Goal: Transaction & Acquisition: Book appointment/travel/reservation

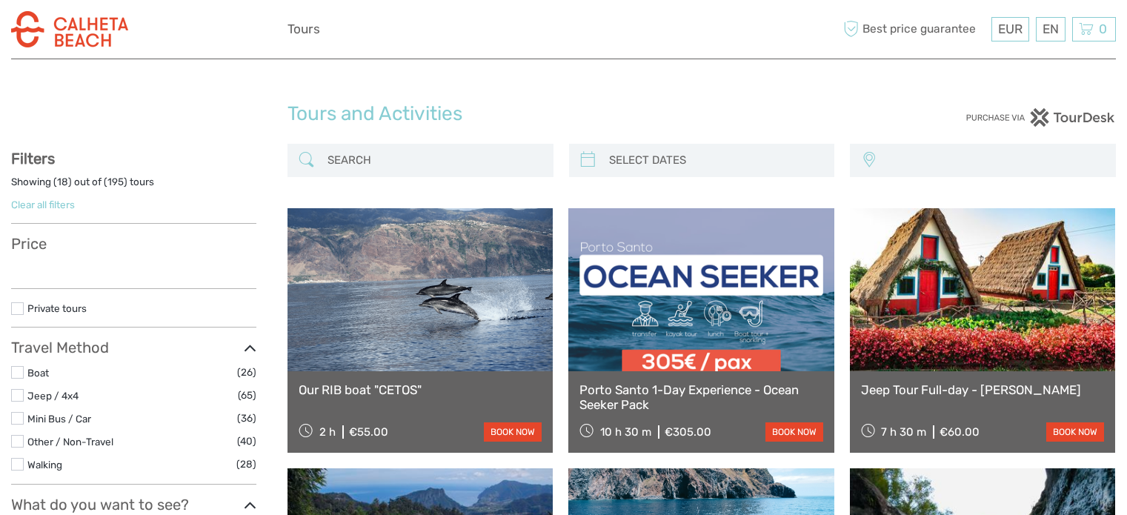
select select
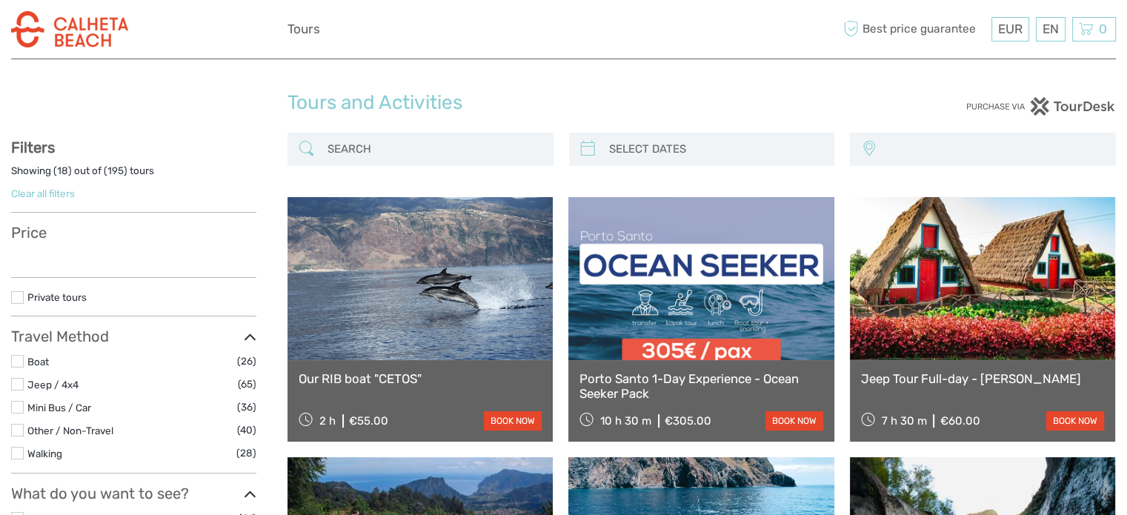
select select
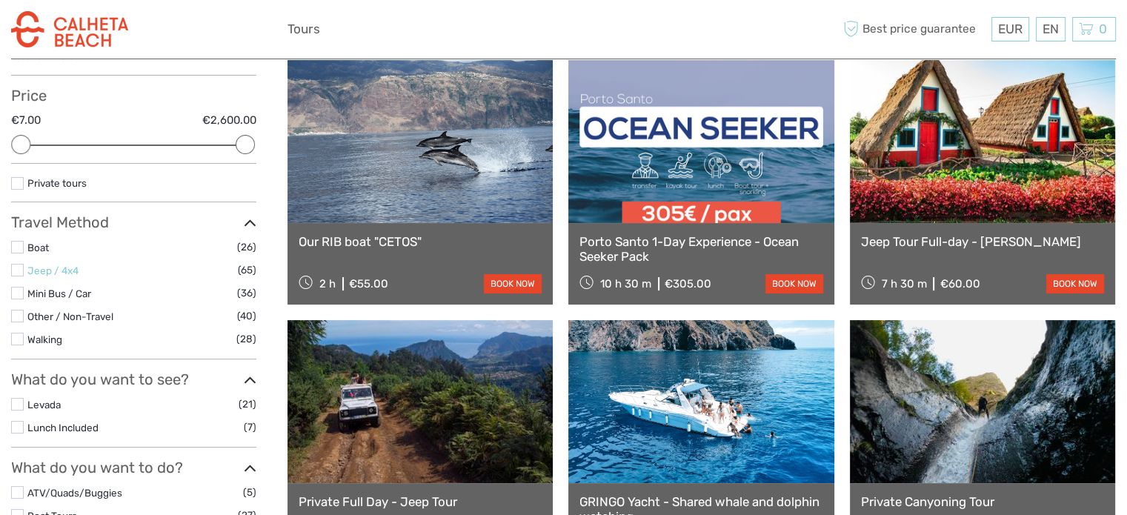
drag, startPoint x: 20, startPoint y: 269, endPoint x: 34, endPoint y: 272, distance: 14.4
click at [20, 269] on label at bounding box center [17, 270] width 13 height 13
click at [0, 0] on input "checkbox" at bounding box center [0, 0] width 0 height 0
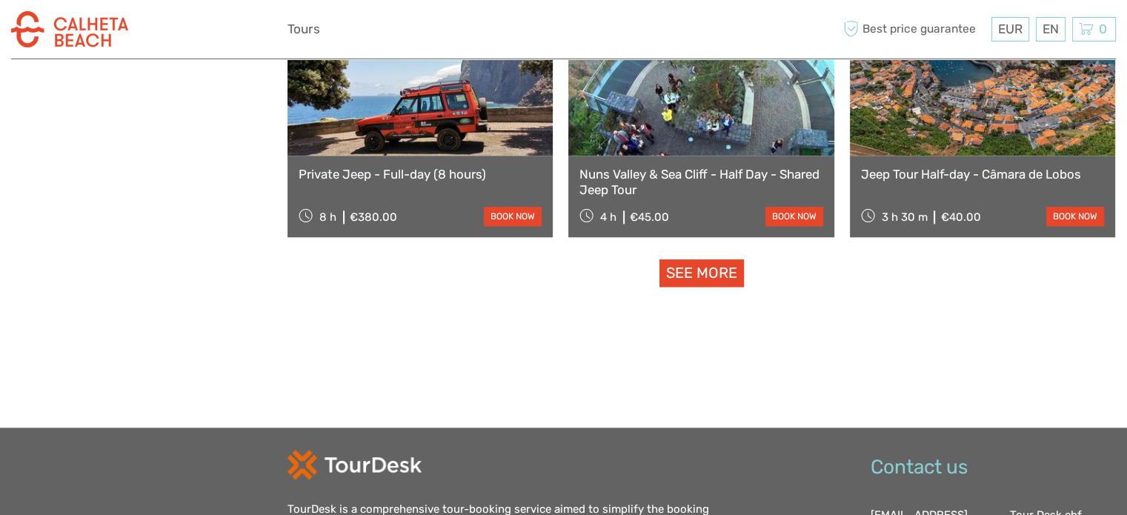
scroll to position [1566, 0]
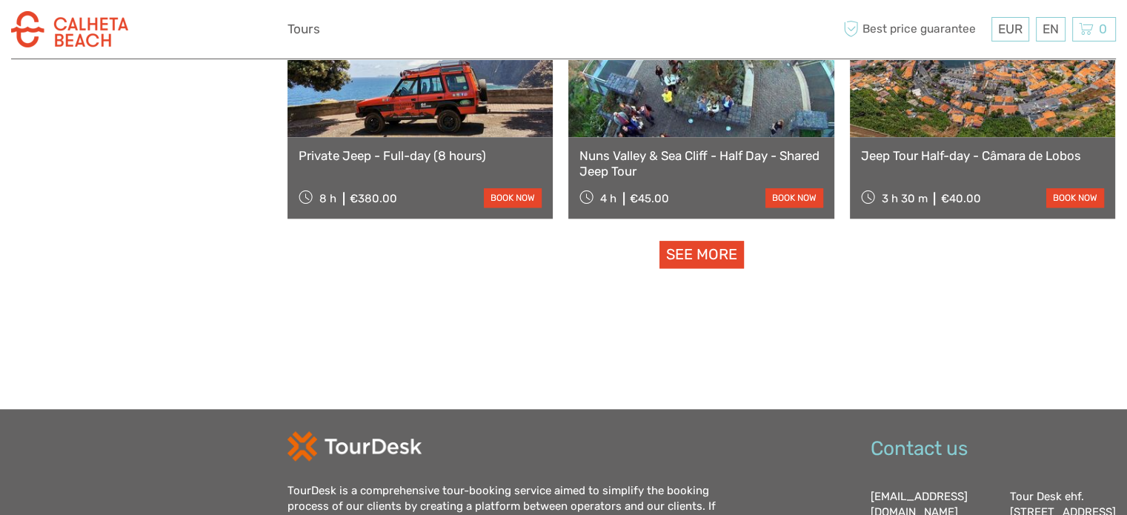
click at [705, 256] on link "See more" at bounding box center [701, 254] width 84 height 27
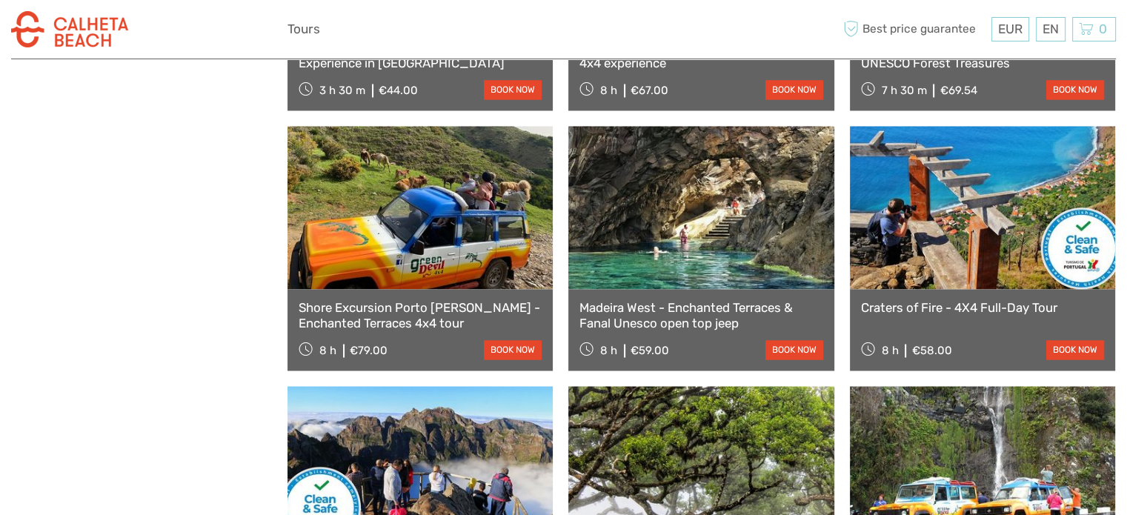
scroll to position [2455, 0]
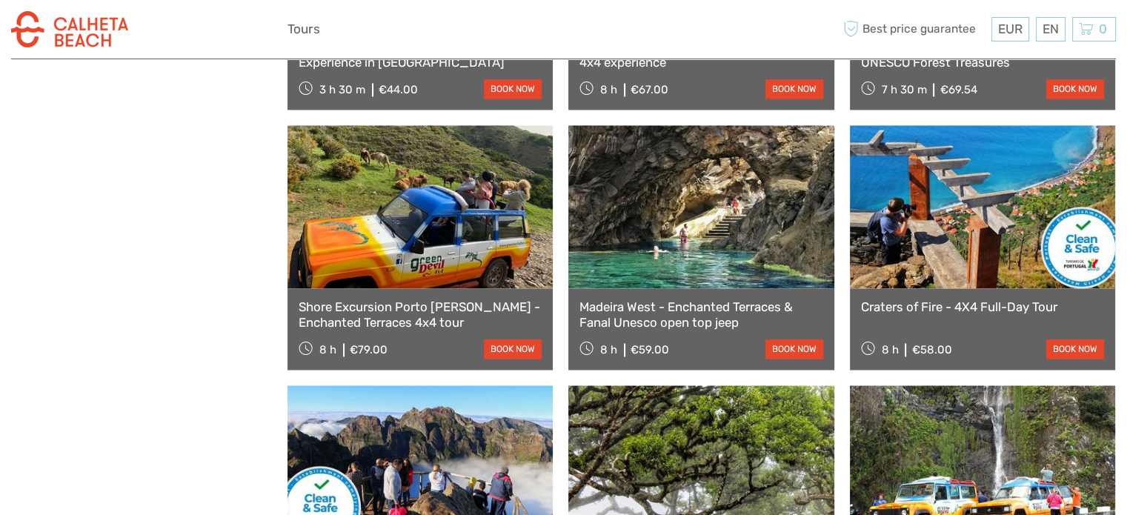
click at [702, 219] on link at bounding box center [700, 206] width 265 height 163
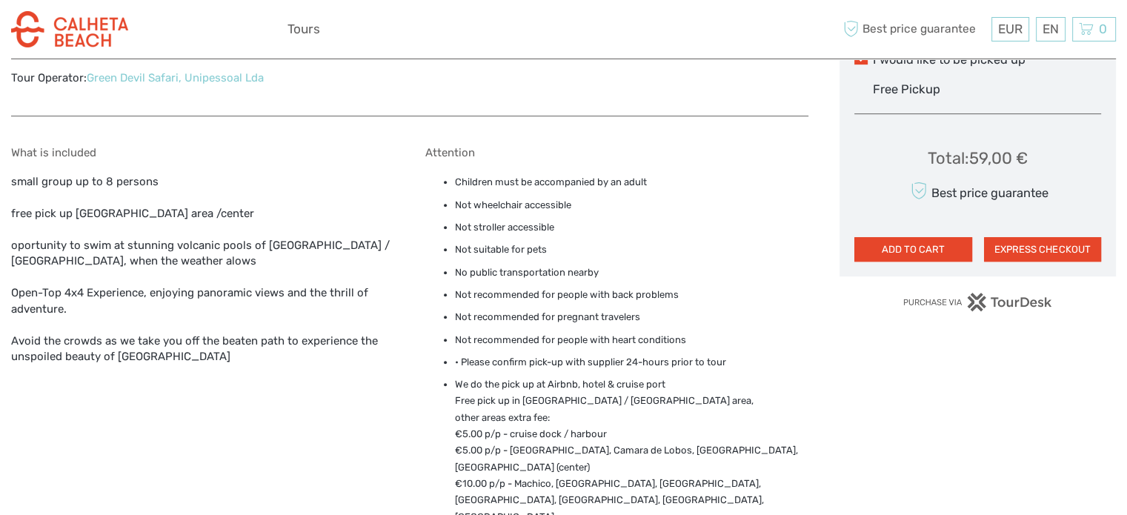
scroll to position [963, 0]
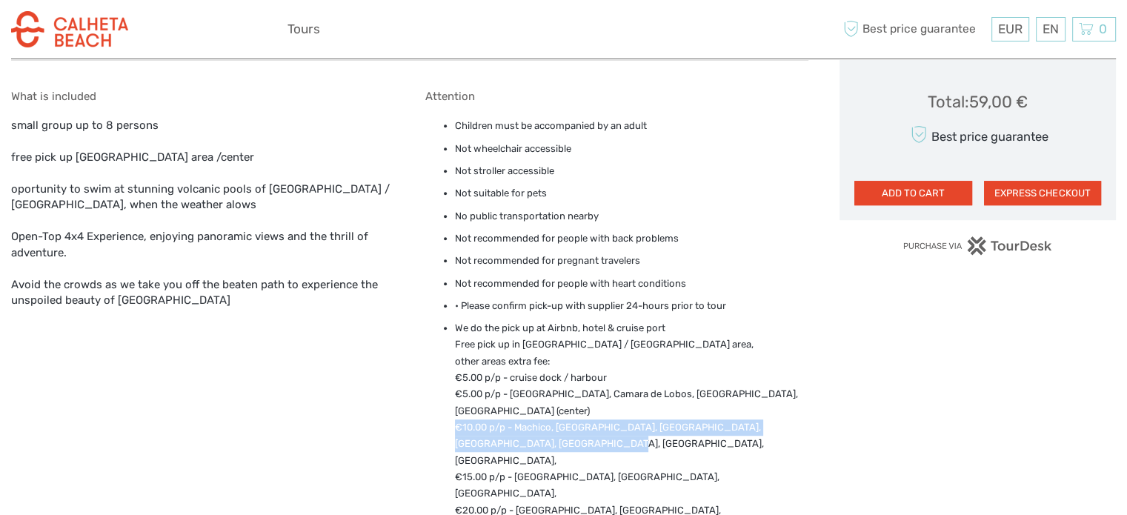
drag, startPoint x: 436, startPoint y: 425, endPoint x: 551, endPoint y: 441, distance: 115.9
click at [551, 441] on ul "Children must be accompanied by an adult Not wheelchair accessible Not stroller…" at bounding box center [616, 334] width 383 height 433
click at [562, 441] on li "We do the pick up at Airbnb, hotel & cruise port Free pick up in [GEOGRAPHIC_DA…" at bounding box center [631, 435] width 353 height 231
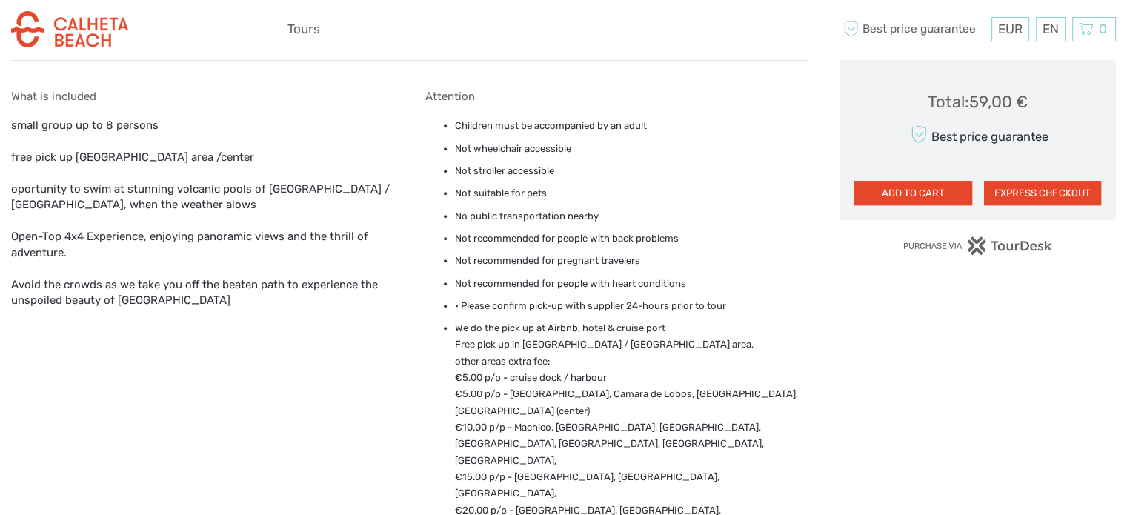
click at [604, 369] on li "We do the pick up at Airbnb, hotel & cruise port Free pick up in [GEOGRAPHIC_DA…" at bounding box center [631, 435] width 353 height 231
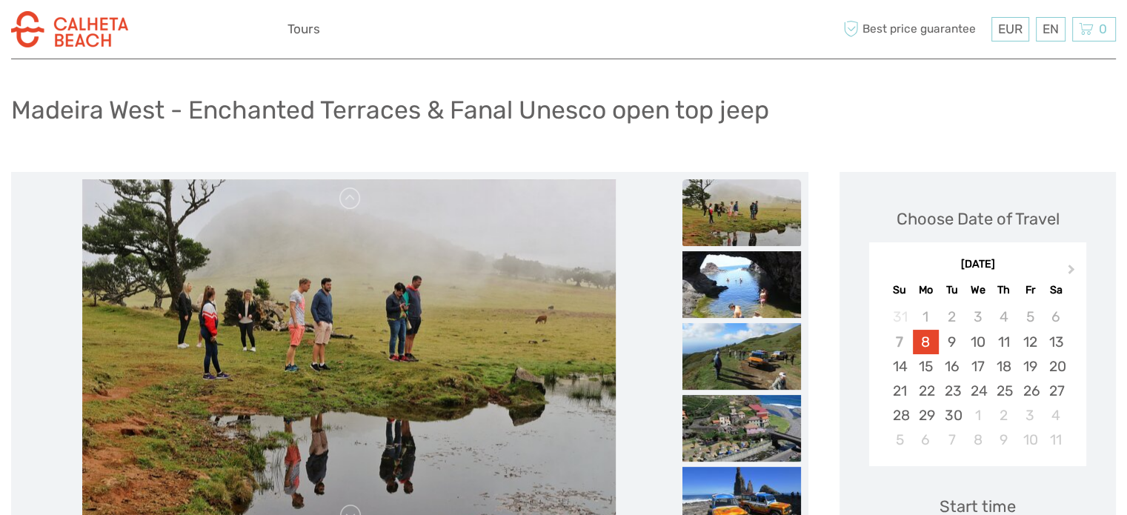
scroll to position [0, 0]
